Goal: Task Accomplishment & Management: Use online tool/utility

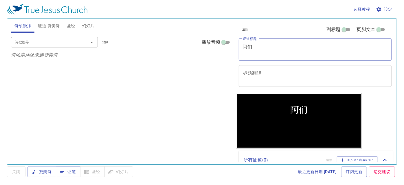
click at [251, 55] on div "阿们 x 证道标题" at bounding box center [315, 50] width 153 height 22
type textarea "阿们 Amin"
click at [253, 72] on textarea "标题翻译" at bounding box center [315, 75] width 145 height 11
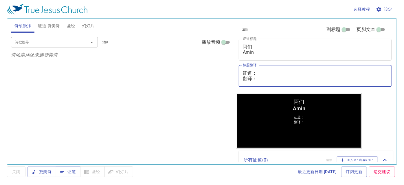
click at [261, 73] on textarea "证道： 翻译：" at bounding box center [315, 75] width 145 height 11
click at [255, 71] on textarea "证道： 翻译：" at bounding box center [315, 75] width 145 height 11
paste textarea "赖秋明弟兄 Saudara Lai Chiew Min"
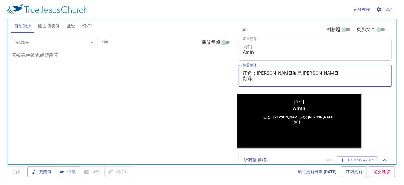
click at [260, 80] on textarea "证道：赖秋明弟兄 Saudara Lai Chiew Min 翻译：" at bounding box center [315, 75] width 145 height 11
paste textarea "李晶莹姊妹 Saudari Lee Jing Ying"
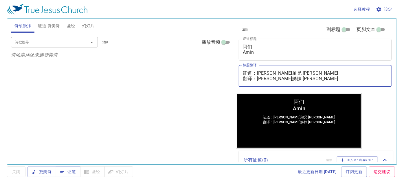
type textarea "证道：[PERSON_NAME]弟兄 [PERSON_NAME] 翻译：[PERSON_NAME]姊妹 [PERSON_NAME]"
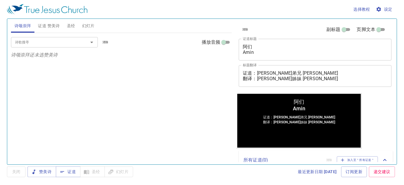
click at [164, 109] on div "诗歌搜寻 诗歌搜寻 清除 播放音频 诗颂崇拜还未选赞美诗" at bounding box center [121, 96] width 221 height 127
click at [90, 22] on span "幻灯片" at bounding box center [88, 25] width 12 height 7
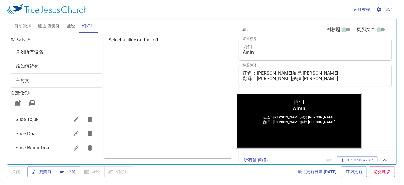
click at [28, 133] on span "Slide Doa" at bounding box center [26, 134] width 20 height 6
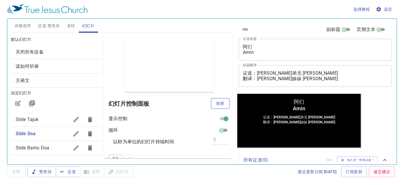
click at [216, 103] on span "投射" at bounding box center [220, 103] width 9 height 7
click at [47, 25] on span "证道 赞美诗" at bounding box center [49, 25] width 22 height 7
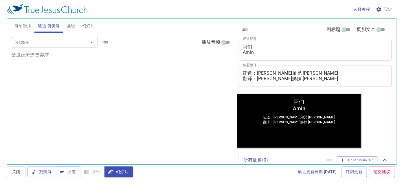
click at [29, 41] on input "诗歌搜寻" at bounding box center [46, 42] width 66 height 7
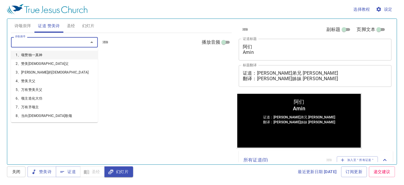
type input "2"
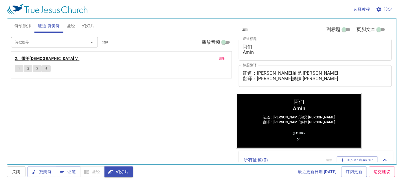
click at [32, 57] on b "2、赞美[DEMOGRAPHIC_DATA]父" at bounding box center [47, 58] width 64 height 7
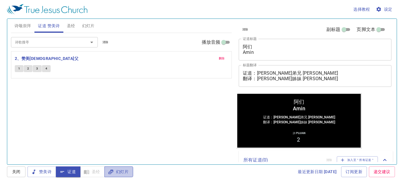
click at [117, 170] on span "幻灯片" at bounding box center [118, 171] width 19 height 7
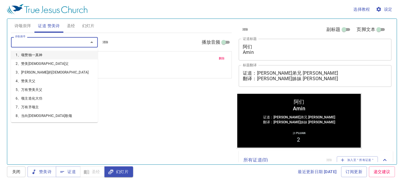
click at [41, 44] on input "诗歌搜寻" at bounding box center [46, 42] width 66 height 7
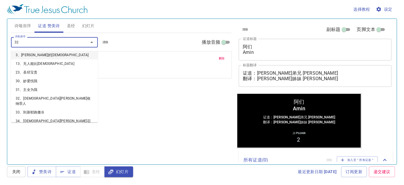
type input "321"
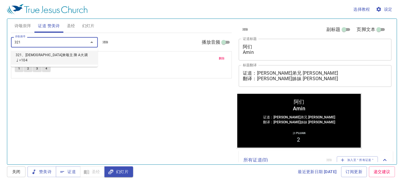
click at [25, 56] on li "321、[DEMOGRAPHIC_DATA]来颂主 降 A大调 ♩=104" at bounding box center [54, 58] width 87 height 14
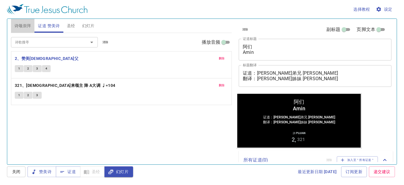
click at [26, 24] on span "诗颂崇拜" at bounding box center [22, 25] width 17 height 7
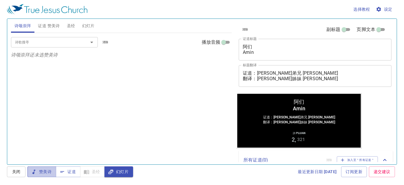
click at [44, 170] on span "赞美诗" at bounding box center [41, 171] width 19 height 7
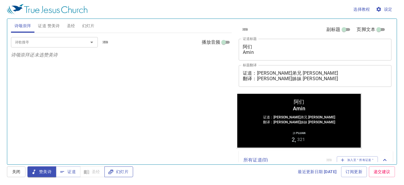
click at [122, 173] on span "幻灯片" at bounding box center [118, 171] width 19 height 7
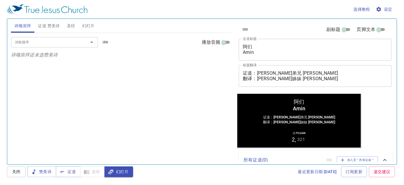
click at [196, 118] on div "诗歌搜寻 诗歌搜寻 清除 播放音频 诗颂崇拜还未选赞美诗" at bounding box center [121, 96] width 221 height 127
click at [49, 26] on span "证道 赞美诗" at bounding box center [49, 25] width 22 height 7
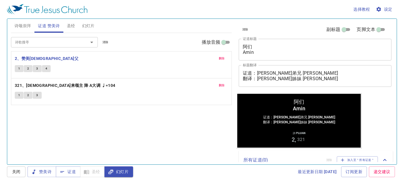
click at [89, 122] on div "诗歌搜寻 诗歌搜寻 清除 播放音频 删除 2、赞美圣父 1 2 3 4 删除 321、信徒齐来颂主 降 A大调 ♩=104 1 2 3" at bounding box center [121, 96] width 221 height 127
click at [33, 57] on b "2、赞美[DEMOGRAPHIC_DATA]父" at bounding box center [47, 58] width 64 height 7
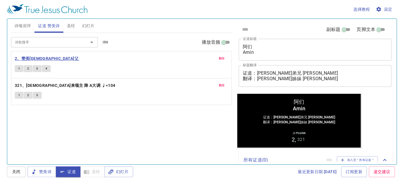
click at [33, 57] on b "2、赞美[DEMOGRAPHIC_DATA]父" at bounding box center [47, 58] width 64 height 7
click at [35, 85] on b "321、[DEMOGRAPHIC_DATA]来颂主 降 A大调 ♩=104" at bounding box center [65, 85] width 101 height 7
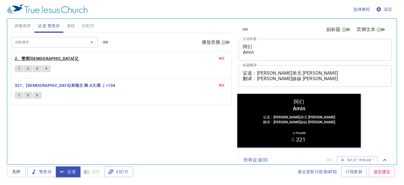
click at [30, 57] on b "2、赞美[DEMOGRAPHIC_DATA]父" at bounding box center [47, 58] width 64 height 7
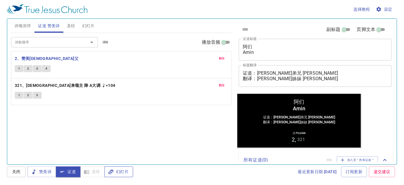
click at [124, 172] on span "幻灯片" at bounding box center [118, 171] width 19 height 7
click at [24, 25] on span "诗颂崇拜" at bounding box center [22, 25] width 17 height 7
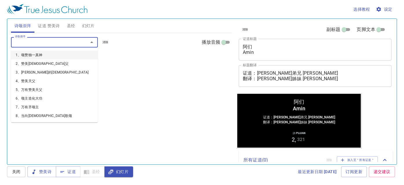
click at [64, 41] on input "诗歌搜寻" at bounding box center [46, 42] width 66 height 7
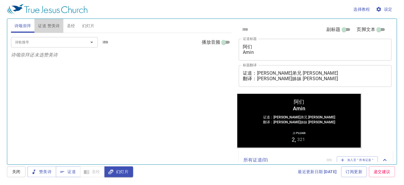
click at [47, 25] on span "证道 赞美诗" at bounding box center [49, 25] width 22 height 7
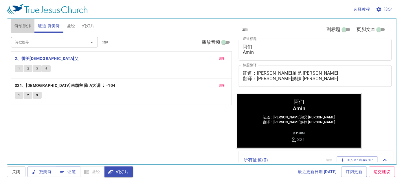
click at [26, 27] on span "诗颂崇拜" at bounding box center [22, 25] width 17 height 7
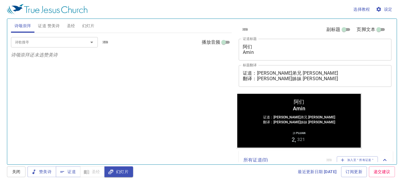
click at [51, 41] on input "诗歌搜寻" at bounding box center [46, 42] width 66 height 7
click at [203, 128] on div "诗歌搜寻 诗歌搜寻 清除 播放音频 诗颂崇拜还未选赞美诗" at bounding box center [121, 96] width 221 height 127
click at [56, 43] on input "诗歌搜寻" at bounding box center [46, 42] width 66 height 7
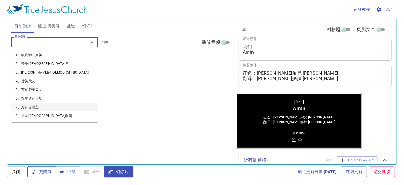
click at [40, 171] on span "赞美诗" at bounding box center [41, 171] width 19 height 7
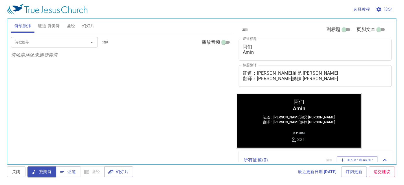
click at [50, 40] on input "诗歌搜寻" at bounding box center [46, 42] width 66 height 7
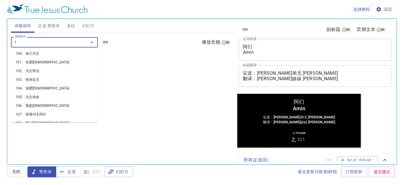
scroll to position [3, 0]
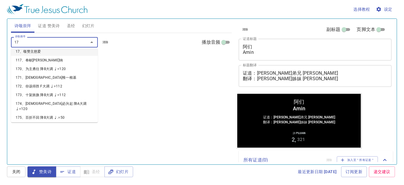
type input "174"
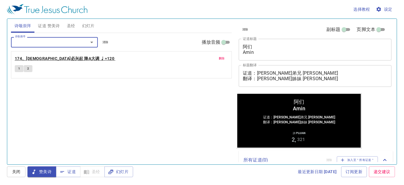
click at [78, 58] on b "174、[DEMOGRAPHIC_DATA]必兴起 降A大调 ♩=120" at bounding box center [65, 58] width 100 height 7
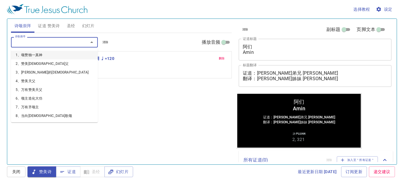
click at [57, 41] on input "诗歌搜寻" at bounding box center [46, 42] width 66 height 7
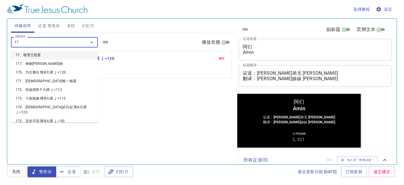
type input "176"
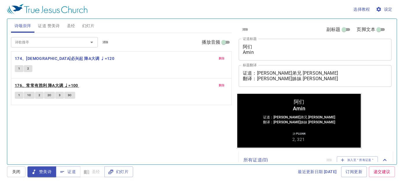
click at [55, 82] on b "176、常常有胜利 降A大调 ♩=100" at bounding box center [46, 85] width 63 height 7
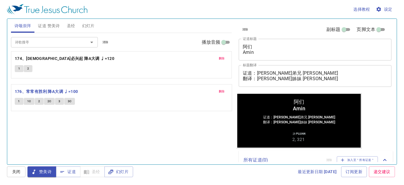
drag, startPoint x: 164, startPoint y: 91, endPoint x: 162, endPoint y: 97, distance: 6.5
click at [162, 97] on div "删除 174、真教会必兴起 降A大调 ♩=120 1 2 删除 176、常常有胜利 降A大调 ♩=100 1 1C 2 2C 3 3C" at bounding box center [121, 78] width 221 height 54
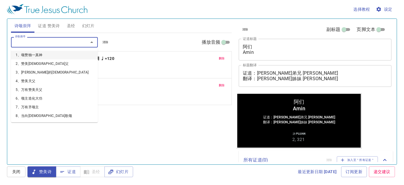
click at [47, 41] on input "诗歌搜寻" at bounding box center [46, 42] width 66 height 7
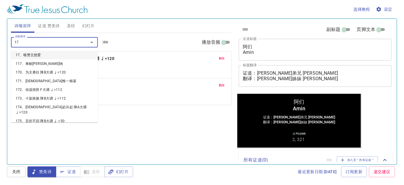
type input "177"
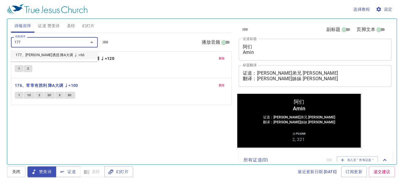
click at [59, 55] on li "177、[PERSON_NAME]诱惑 降A大调 ♩.=66" at bounding box center [54, 55] width 87 height 9
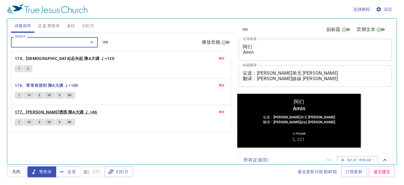
click at [43, 109] on b "177、[PERSON_NAME]诱惑 降A大调 ♩.=66" at bounding box center [56, 112] width 83 height 7
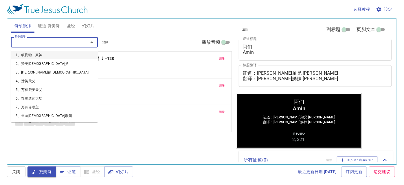
click at [52, 40] on input "诗歌搜寻" at bounding box center [46, 42] width 66 height 7
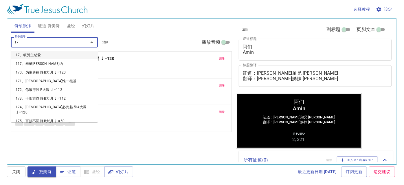
type input "178"
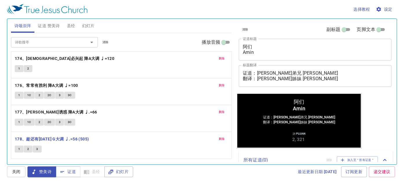
click at [35, 41] on input "诗歌搜寻" at bounding box center [46, 42] width 66 height 7
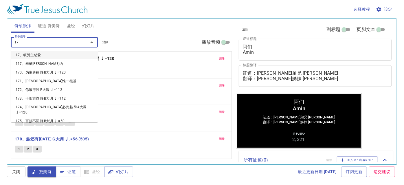
type input "179"
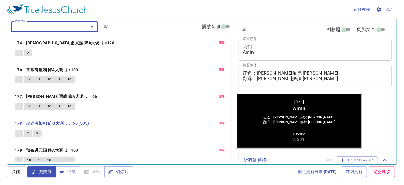
scroll to position [22, 0]
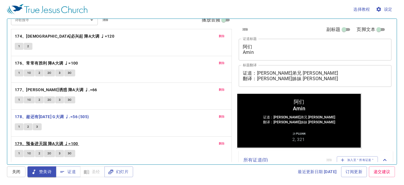
click at [51, 142] on b "179、预备进天国 降A大调 ♩=100" at bounding box center [46, 143] width 63 height 7
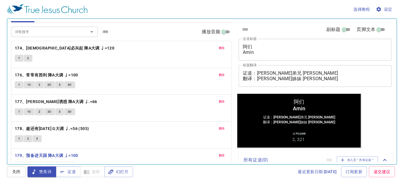
scroll to position [0, 0]
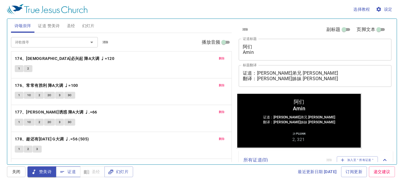
click at [74, 171] on span "证道" at bounding box center [68, 171] width 15 height 7
click at [49, 22] on span "证道 赞美诗" at bounding box center [49, 25] width 22 height 7
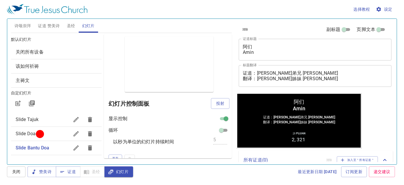
scroll to position [5, 0]
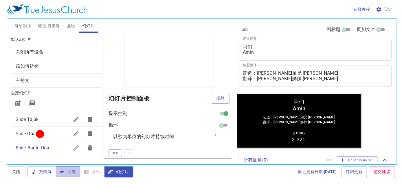
click at [74, 171] on span "证道" at bounding box center [68, 171] width 15 height 7
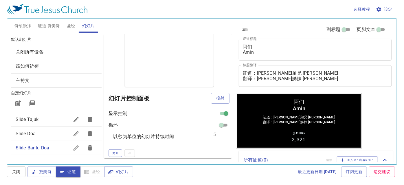
click at [187, 123] on div "循环" at bounding box center [169, 125] width 121 height 7
click at [72, 23] on span "圣经" at bounding box center [71, 25] width 8 height 7
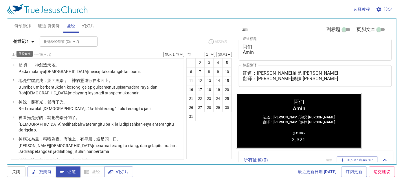
click at [23, 40] on b "创世记 1" at bounding box center [21, 41] width 16 height 7
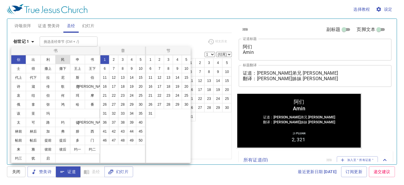
click at [61, 61] on button "民" at bounding box center [62, 59] width 15 height 9
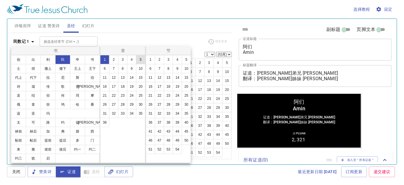
click at [139, 58] on button "5" at bounding box center [140, 59] width 9 height 9
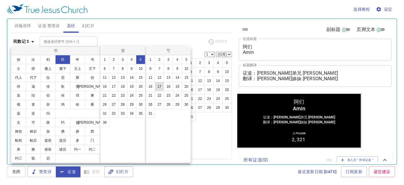
click at [152, 75] on button "11" at bounding box center [150, 77] width 9 height 9
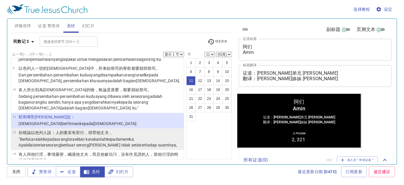
click at [89, 130] on wh7847 "，得罪 他丈夫，" at bounding box center [98, 132] width 29 height 5
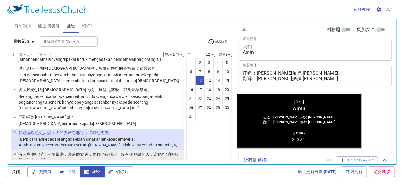
click at [104, 151] on p "有人 與他行淫 ，事情嚴密 ，瞞 過他丈夫 ，而且他被玷污 ，沒有作見證的人 ，當他行淫的時候也沒有被捉住 ，" at bounding box center [101, 157] width 164 height 12
select select "13"
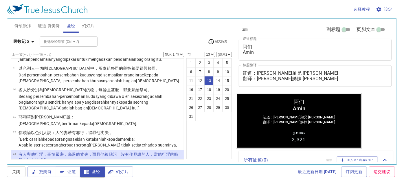
scroll to position [260, 0]
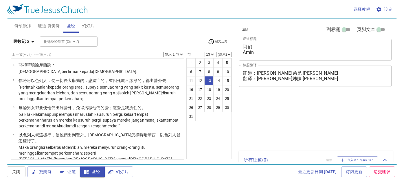
select select "13"
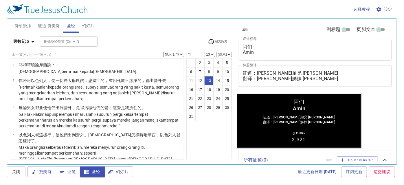
scroll to position [260, 0]
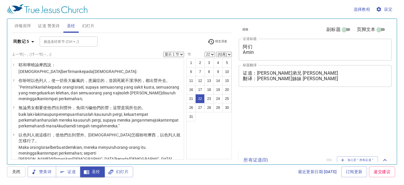
select select "22"
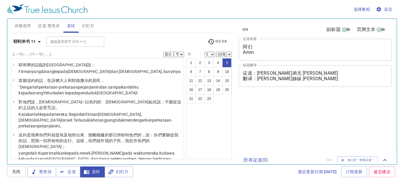
select select "5"
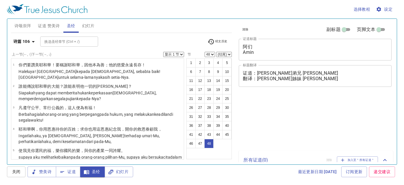
select select "48"
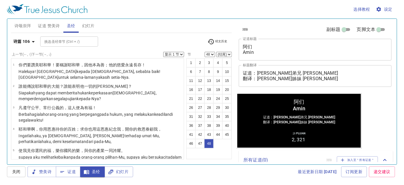
scroll to position [903, 0]
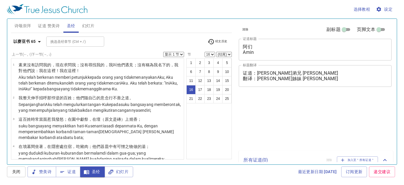
select select "16"
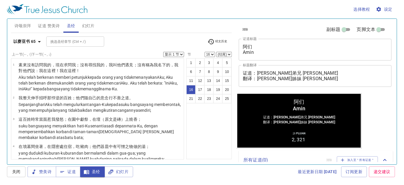
scroll to position [449, 0]
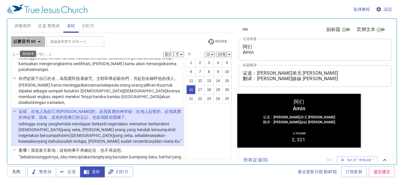
click at [33, 42] on b "以赛亚书 65" at bounding box center [24, 41] width 23 height 7
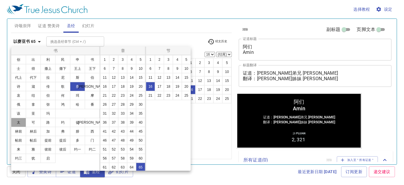
click at [19, 120] on button "太" at bounding box center [18, 122] width 15 height 9
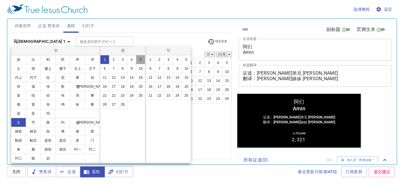
click at [141, 57] on button "5" at bounding box center [140, 59] width 9 height 9
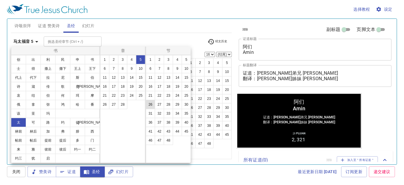
click at [152, 103] on button "26" at bounding box center [150, 104] width 9 height 9
select select "26"
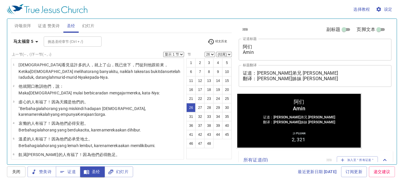
scroll to position [556, 0]
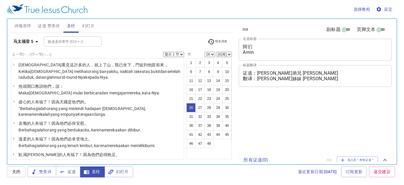
select select "26"
